Goal: Check status: Check status

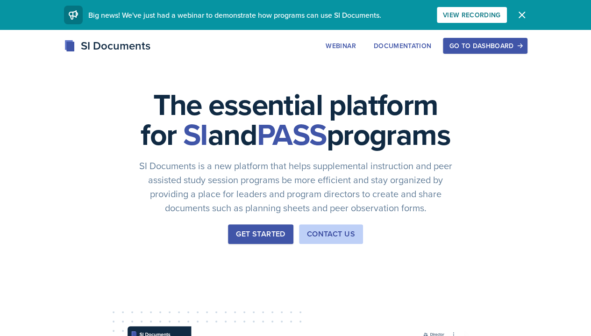
click at [521, 50] on div "Go to Dashboard" at bounding box center [485, 45] width 72 height 7
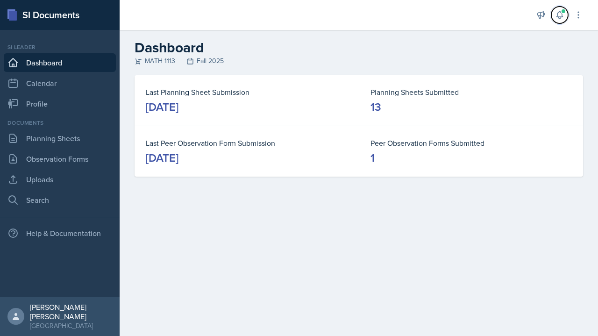
click at [564, 20] on button at bounding box center [559, 15] width 17 height 17
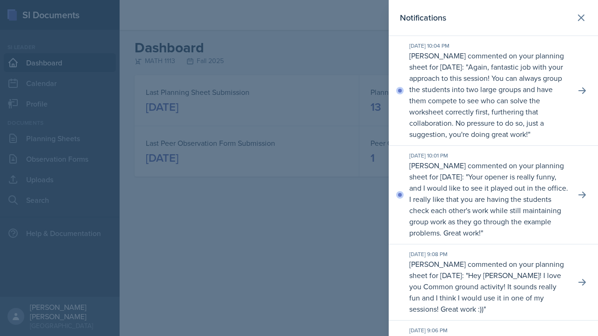
click at [471, 206] on p "Your opener is really funny, and I would like to see it played out in the offic…" at bounding box center [488, 204] width 159 height 66
click at [514, 185] on p "[PERSON_NAME] commented on your planning sheet for [DATE]: " Your opener is rea…" at bounding box center [488, 199] width 159 height 79
click at [578, 11] on button at bounding box center [581, 17] width 19 height 19
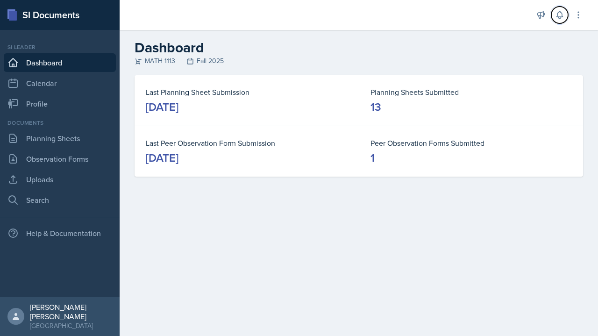
click at [565, 14] on button at bounding box center [559, 15] width 17 height 17
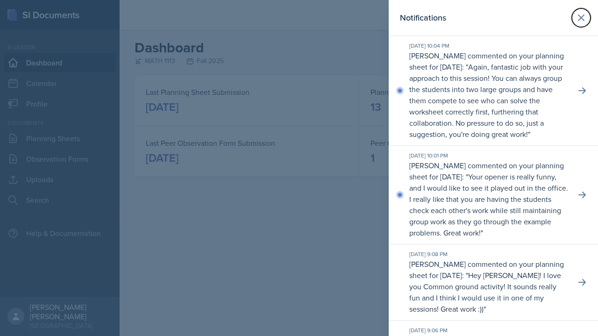
click at [578, 18] on icon at bounding box center [581, 18] width 6 height 6
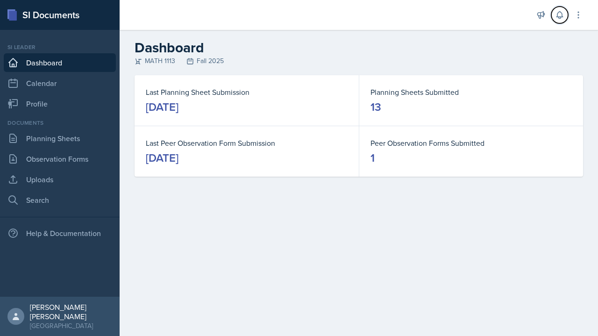
click at [557, 22] on button at bounding box center [559, 15] width 17 height 17
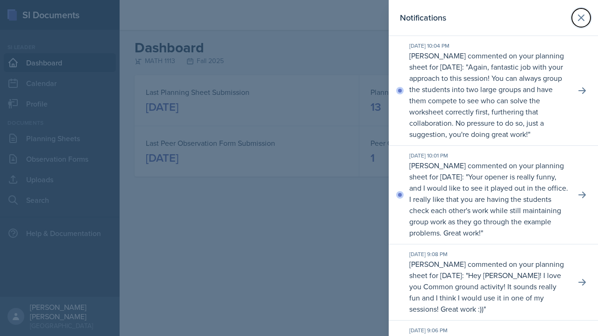
click at [581, 14] on button at bounding box center [581, 17] width 19 height 19
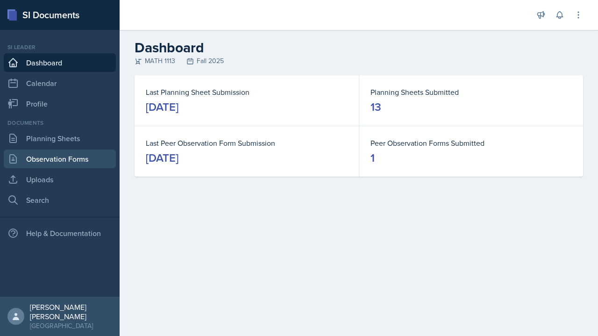
click at [31, 159] on link "Observation Forms" at bounding box center [60, 159] width 112 height 19
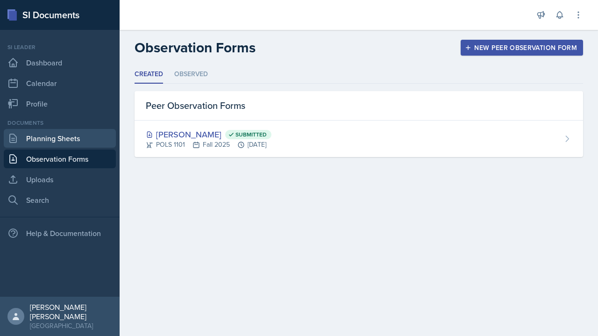
click at [23, 137] on link "Planning Sheets" at bounding box center [60, 138] width 112 height 19
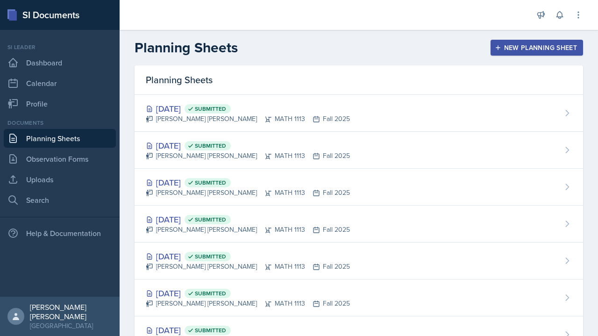
click at [515, 153] on div "[DATE] Submitted [PERSON_NAME] [PERSON_NAME] MATH 1113 Fall 2025" at bounding box center [359, 150] width 449 height 37
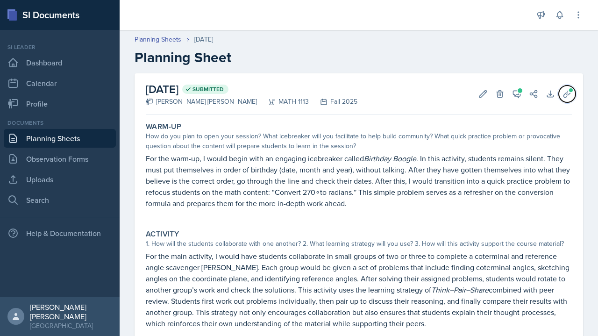
click at [568, 89] on span at bounding box center [571, 90] width 6 height 6
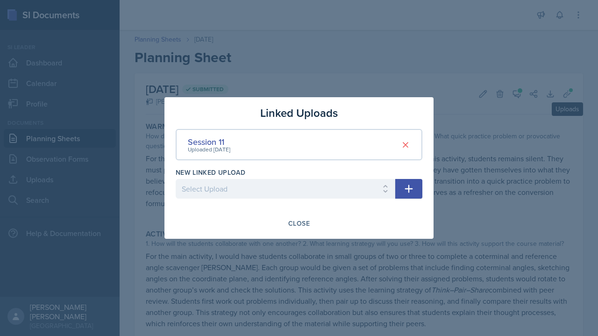
click at [197, 147] on div "Uploaded [DATE]" at bounding box center [209, 149] width 43 height 8
click at [342, 44] on div at bounding box center [299, 168] width 598 height 336
